Goal: Transaction & Acquisition: Download file/media

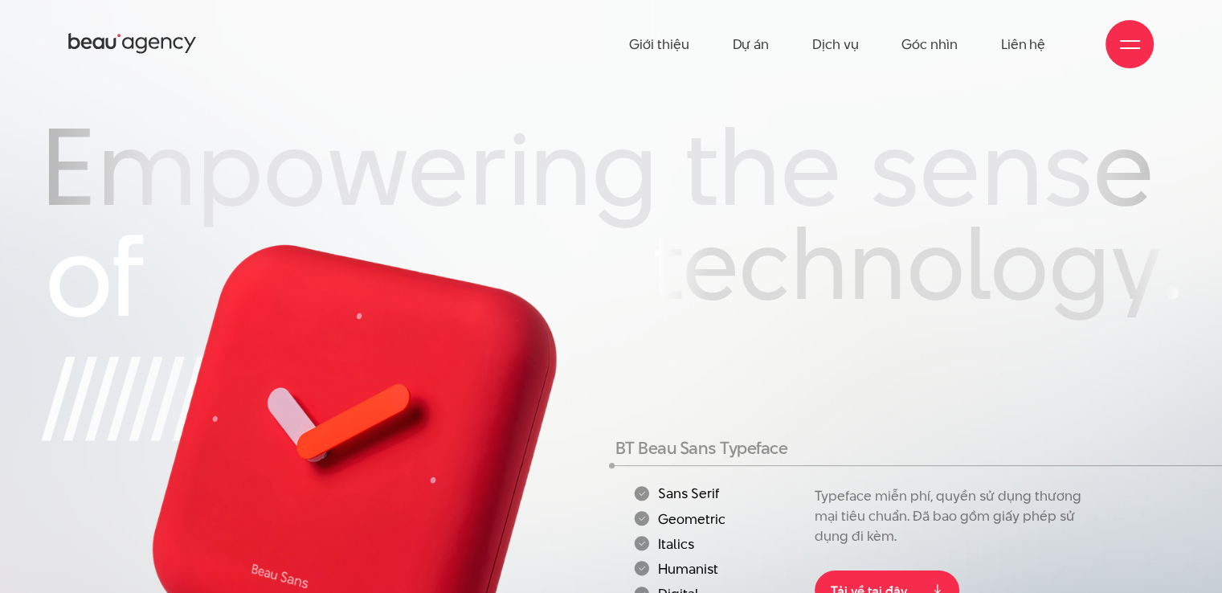
scroll to position [321, 0]
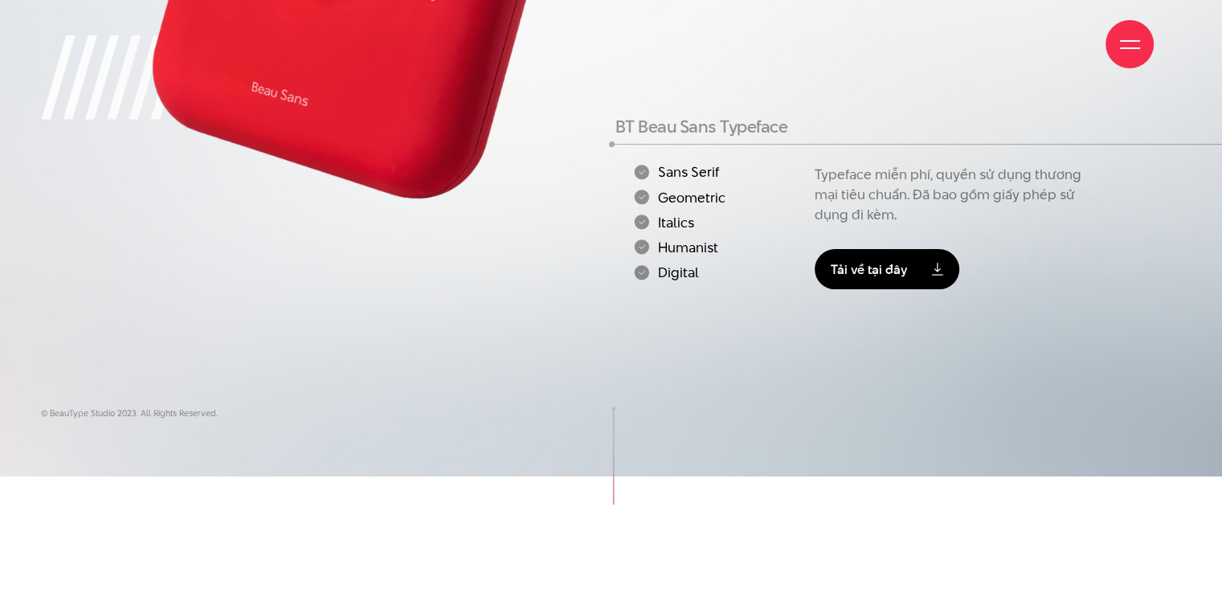
click at [874, 275] on link "Tải về tại đây" at bounding box center [887, 269] width 145 height 40
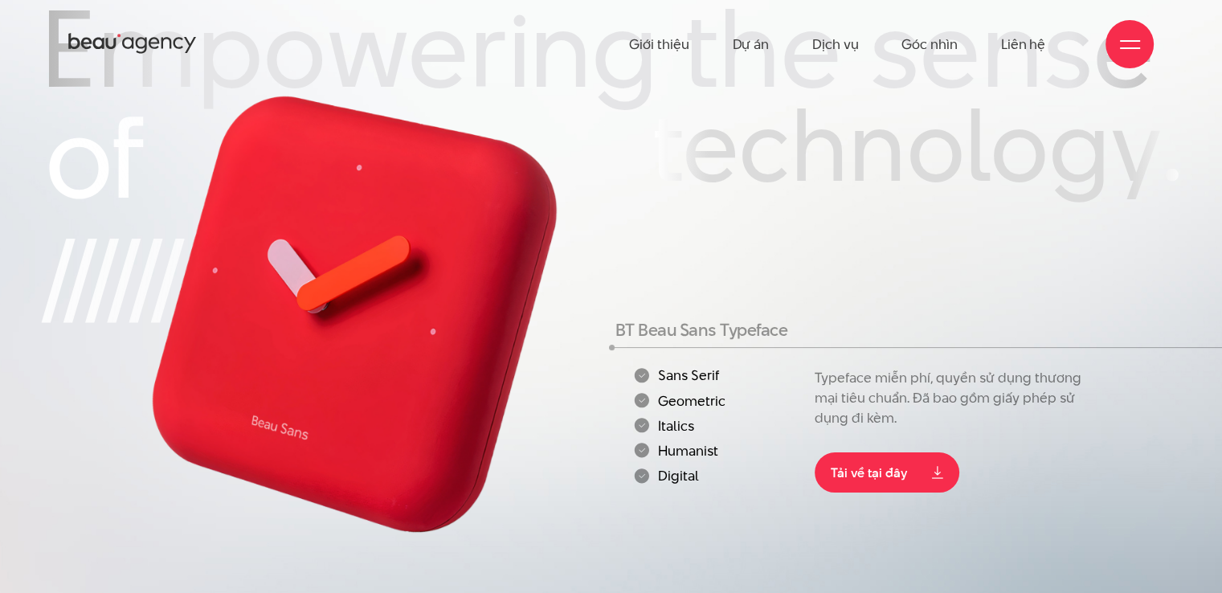
scroll to position [153, 0]
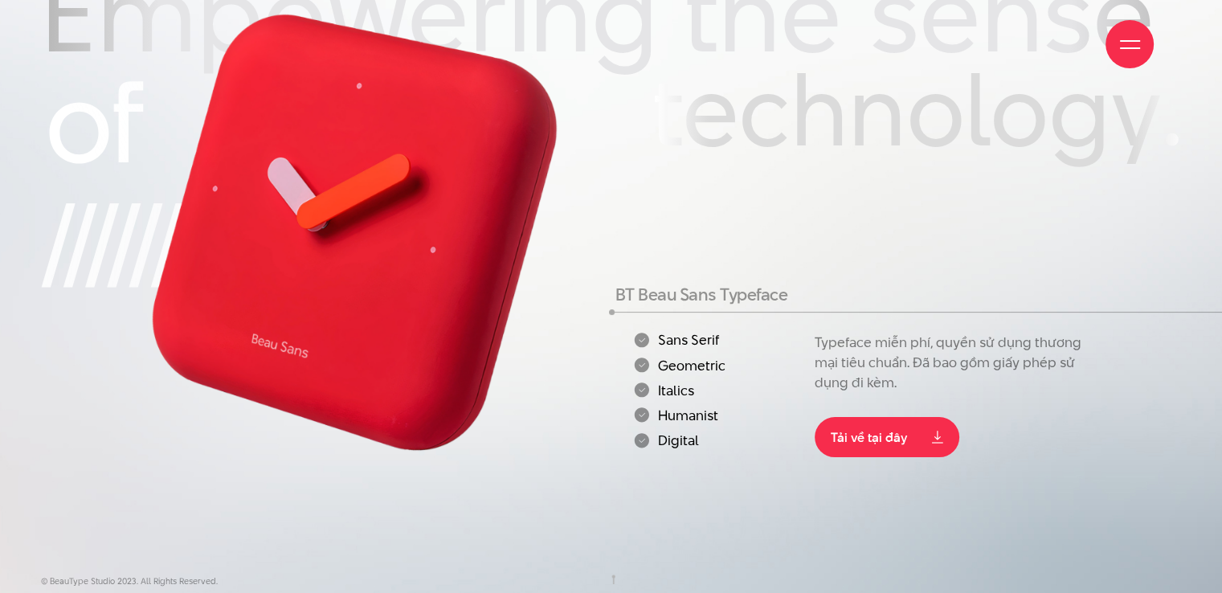
click at [888, 361] on p "Typeface miễn phí, quyền sử dụng thương mại tiêu chuẩn. Đã bao gồm giấy phép sử…" at bounding box center [951, 363] width 272 height 60
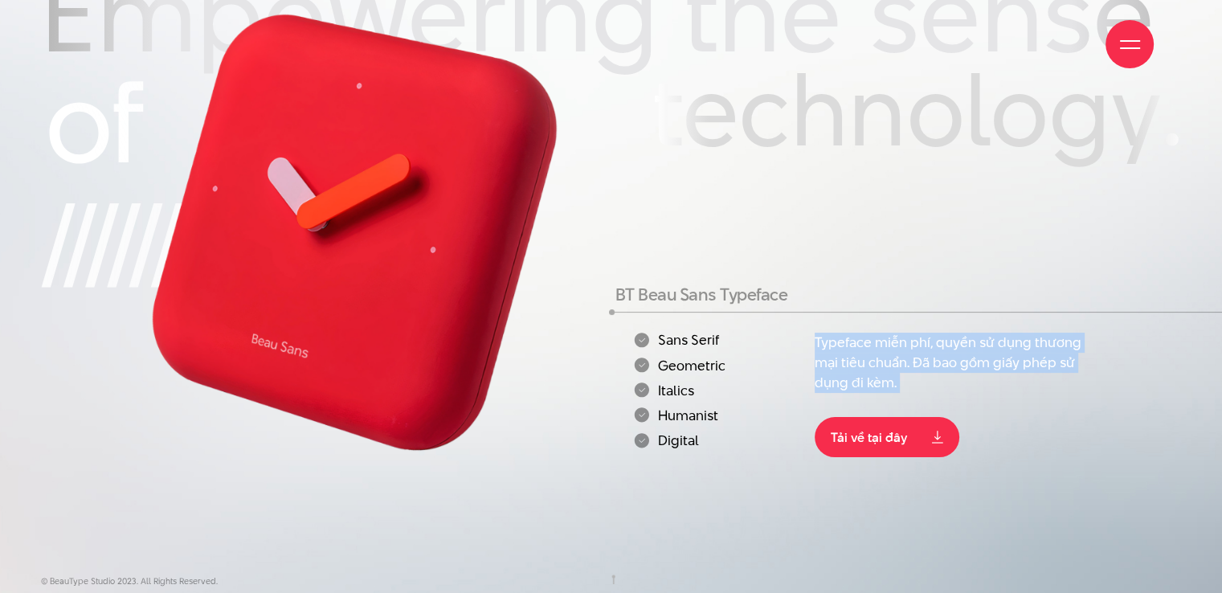
click at [888, 361] on p "Typeface miễn phí, quyền sử dụng thương mại tiêu chuẩn. Đã bao gồm giấy phép sử…" at bounding box center [951, 363] width 272 height 60
click at [910, 351] on p "Typeface miễn phí, quyền sử dụng thương mại tiêu chuẩn. Đã bao gồm giấy phép sử…" at bounding box center [951, 363] width 272 height 60
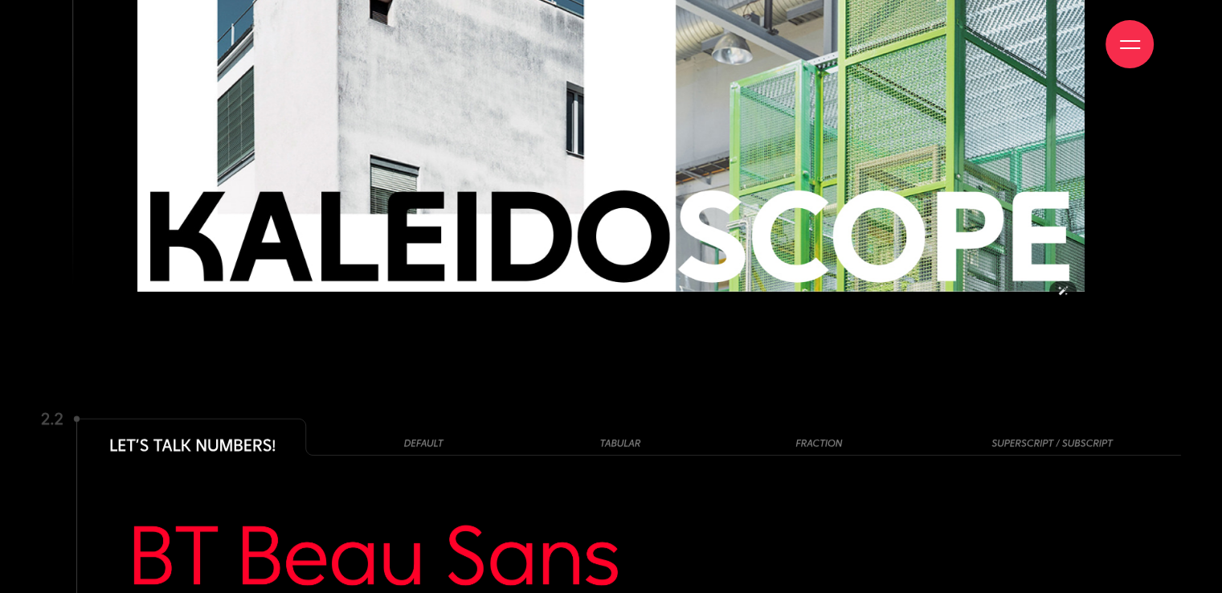
scroll to position [12640, 0]
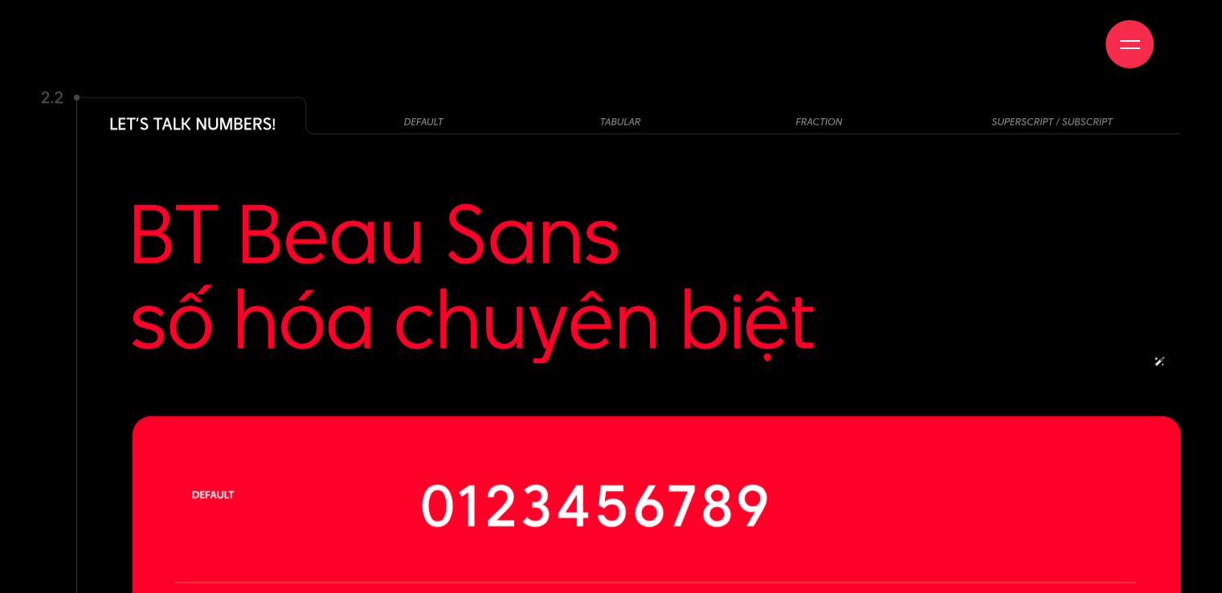
drag, startPoint x: 469, startPoint y: 252, endPoint x: 620, endPoint y: 251, distance: 151.1
click at [620, 251] on img at bounding box center [656, 283] width 1049 height 160
